Goal: Find specific page/section: Find specific page/section

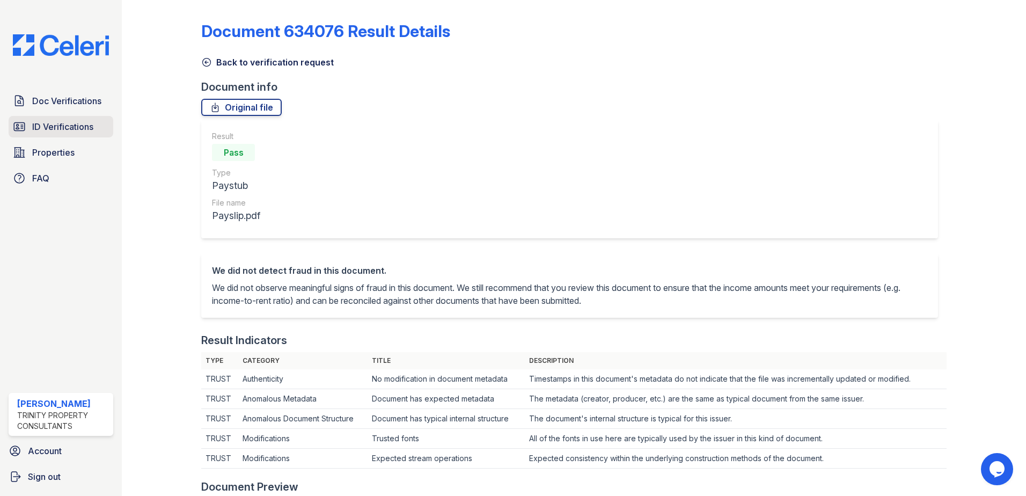
scroll to position [268, 0]
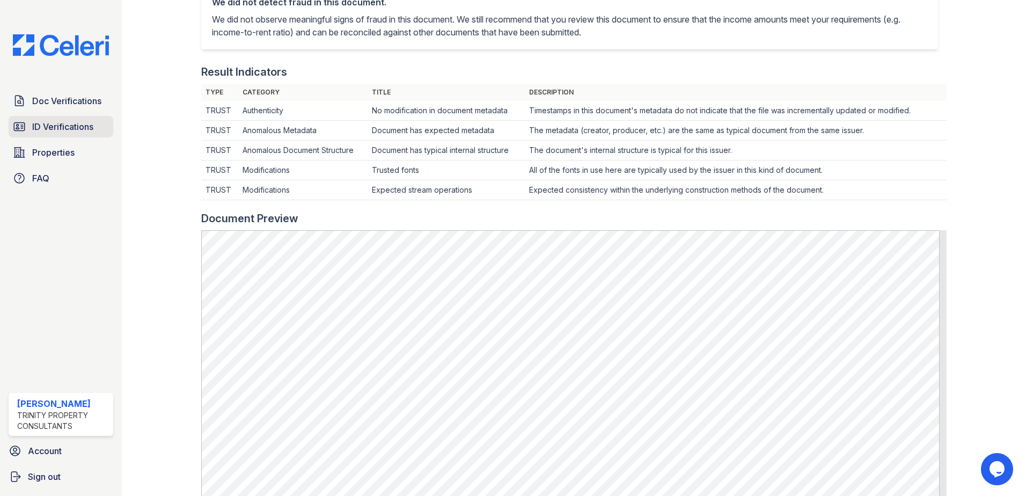
click at [55, 127] on span "ID Verifications" at bounding box center [62, 126] width 61 height 13
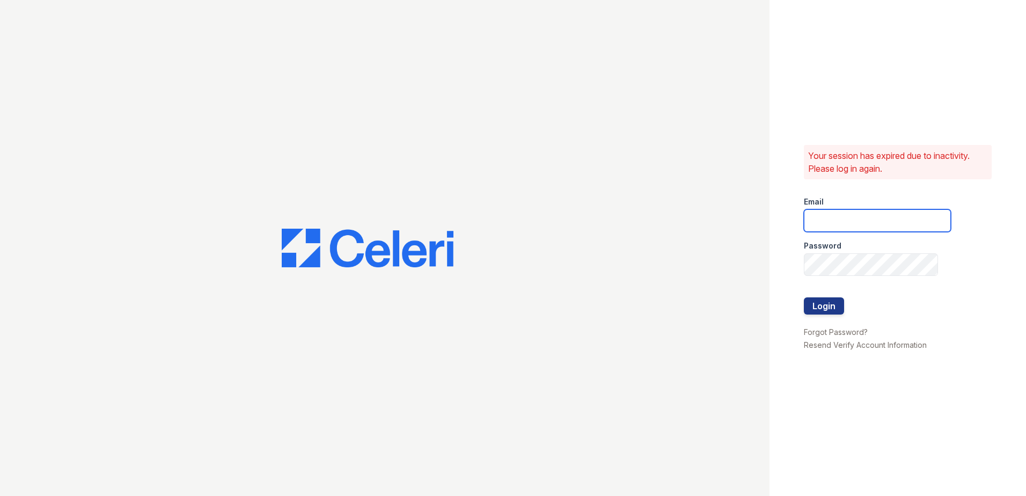
type input "nkassem@trinity-pm.com"
click at [817, 306] on button "Login" at bounding box center [824, 305] width 40 height 17
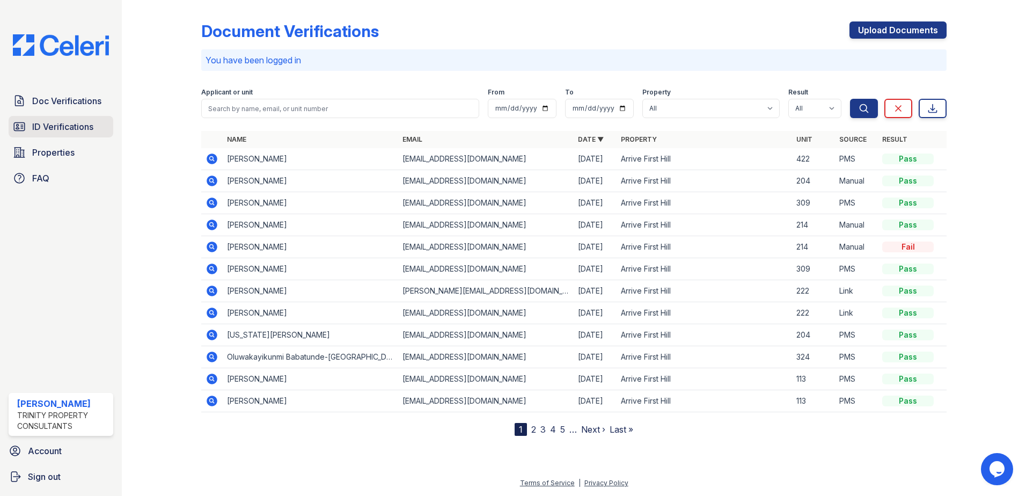
click at [60, 126] on span "ID Verifications" at bounding box center [62, 126] width 61 height 13
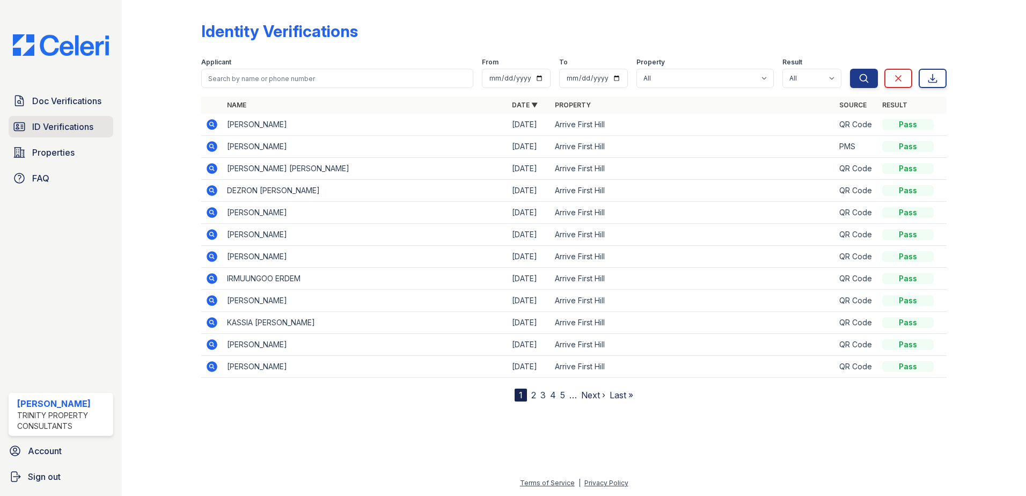
click at [71, 123] on span "ID Verifications" at bounding box center [62, 126] width 61 height 13
